Goal: Task Accomplishment & Management: Manage account settings

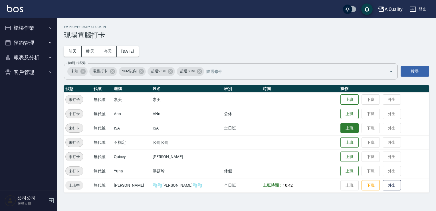
click at [340, 128] on button "上班" at bounding box center [349, 128] width 18 height 10
click at [38, 47] on button "預約管理" at bounding box center [28, 42] width 53 height 15
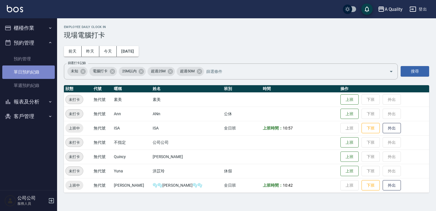
click at [45, 70] on link "單日預約紀錄" at bounding box center [28, 71] width 53 height 13
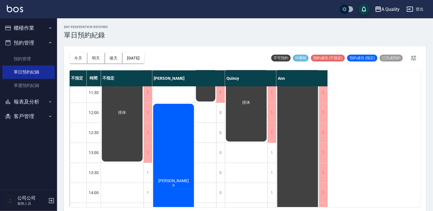
scroll to position [57, 0]
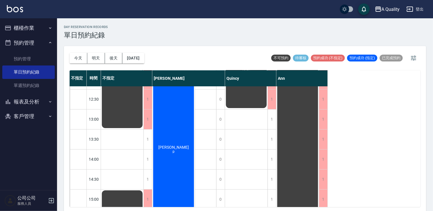
click at [261, 118] on div "排休 排休" at bounding box center [246, 209] width 43 height 360
click at [274, 119] on div "1" at bounding box center [272, 119] width 9 height 20
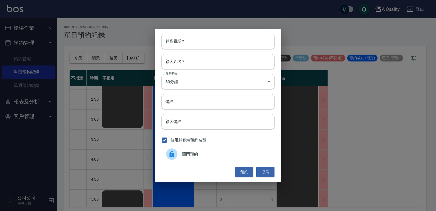
click at [249, 191] on div "顧客電話   * 顧客電話   * 顧客姓名   * 顧客姓名   * 服務時長 30分鐘 1 服務時長 備註 備註 顧客備註 顧客備註 佔用顧客端預約名額 …" at bounding box center [218, 105] width 436 height 211
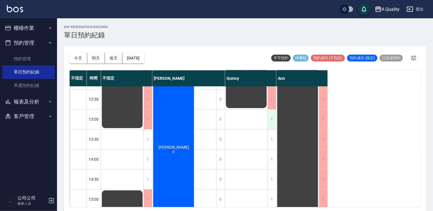
click at [269, 122] on div "1" at bounding box center [272, 119] width 9 height 20
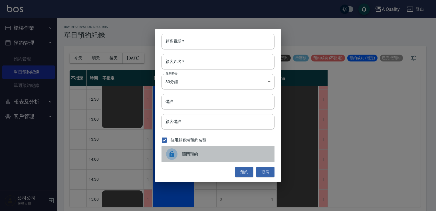
click at [200, 154] on span "關閉預約" at bounding box center [226, 154] width 88 height 6
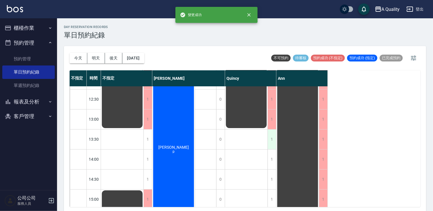
click at [271, 143] on div "1" at bounding box center [272, 139] width 9 height 20
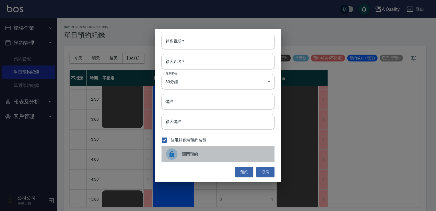
click at [217, 157] on div "關閉預約" at bounding box center [218, 154] width 113 height 16
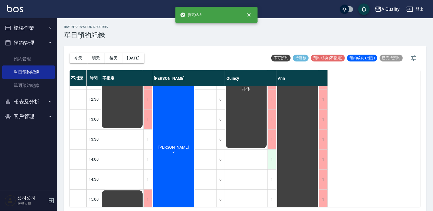
click at [273, 157] on div "1" at bounding box center [272, 159] width 9 height 20
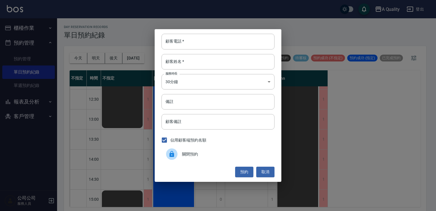
click at [221, 160] on div "關閉預約" at bounding box center [218, 154] width 113 height 16
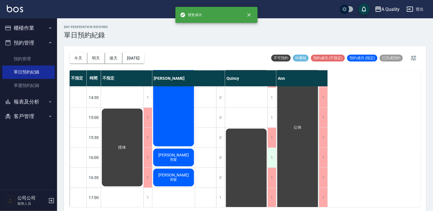
scroll to position [114, 0]
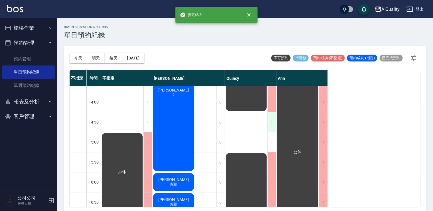
click at [272, 126] on div "1" at bounding box center [272, 122] width 9 height 20
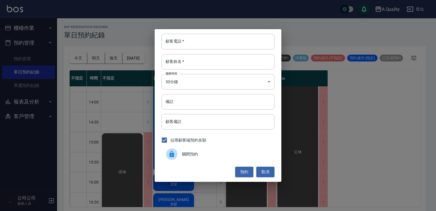
click at [189, 155] on span "關閉預約" at bounding box center [226, 154] width 88 height 6
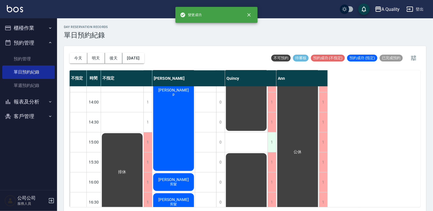
click at [275, 142] on div "1" at bounding box center [272, 142] width 9 height 20
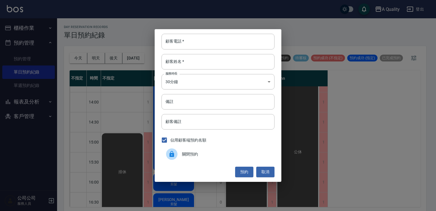
click at [225, 157] on span "關閉預約" at bounding box center [226, 154] width 88 height 6
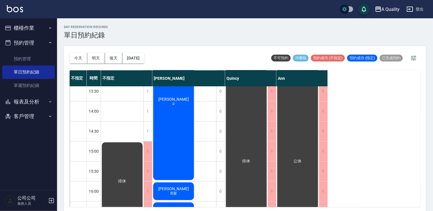
scroll to position [101, 0]
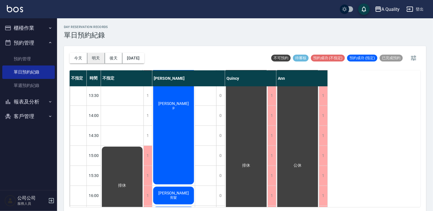
click at [103, 55] on button "明天" at bounding box center [96, 58] width 18 height 11
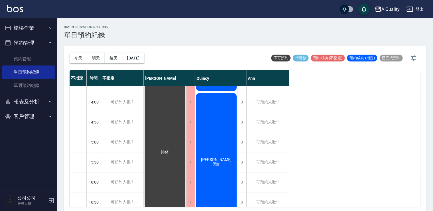
scroll to position [200, 0]
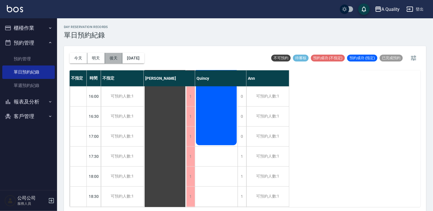
click at [116, 58] on button "後天" at bounding box center [114, 58] width 18 height 11
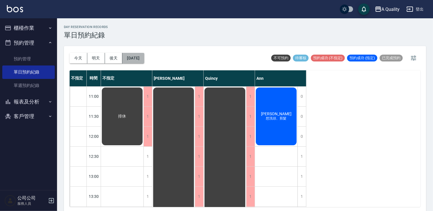
click at [138, 54] on button "[DATE]" at bounding box center [133, 58] width 22 height 11
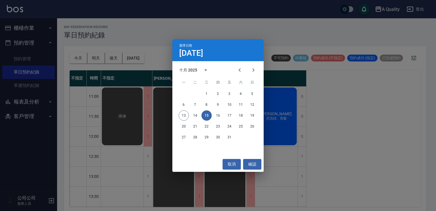
click at [129, 162] on div "選擇日期 [DATE] 十月 2025 一 二 三 四 五 六 日 1 2 3 4 5 6 7 8 9 10 11 12 13 14 15 16 17 18 …" at bounding box center [218, 105] width 436 height 211
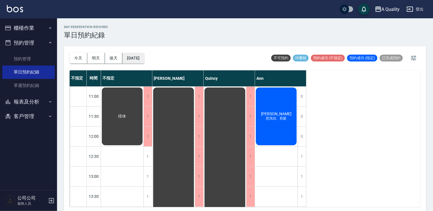
click at [139, 61] on button "[DATE]" at bounding box center [133, 58] width 22 height 11
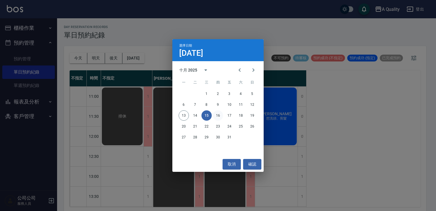
click at [218, 112] on button "16" at bounding box center [218, 115] width 10 height 10
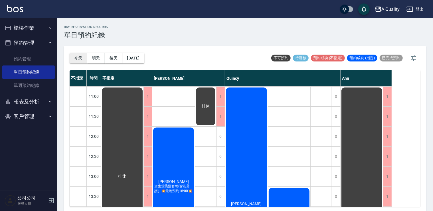
click at [74, 58] on button "今天" at bounding box center [79, 58] width 18 height 11
